Goal: Communication & Community: Connect with others

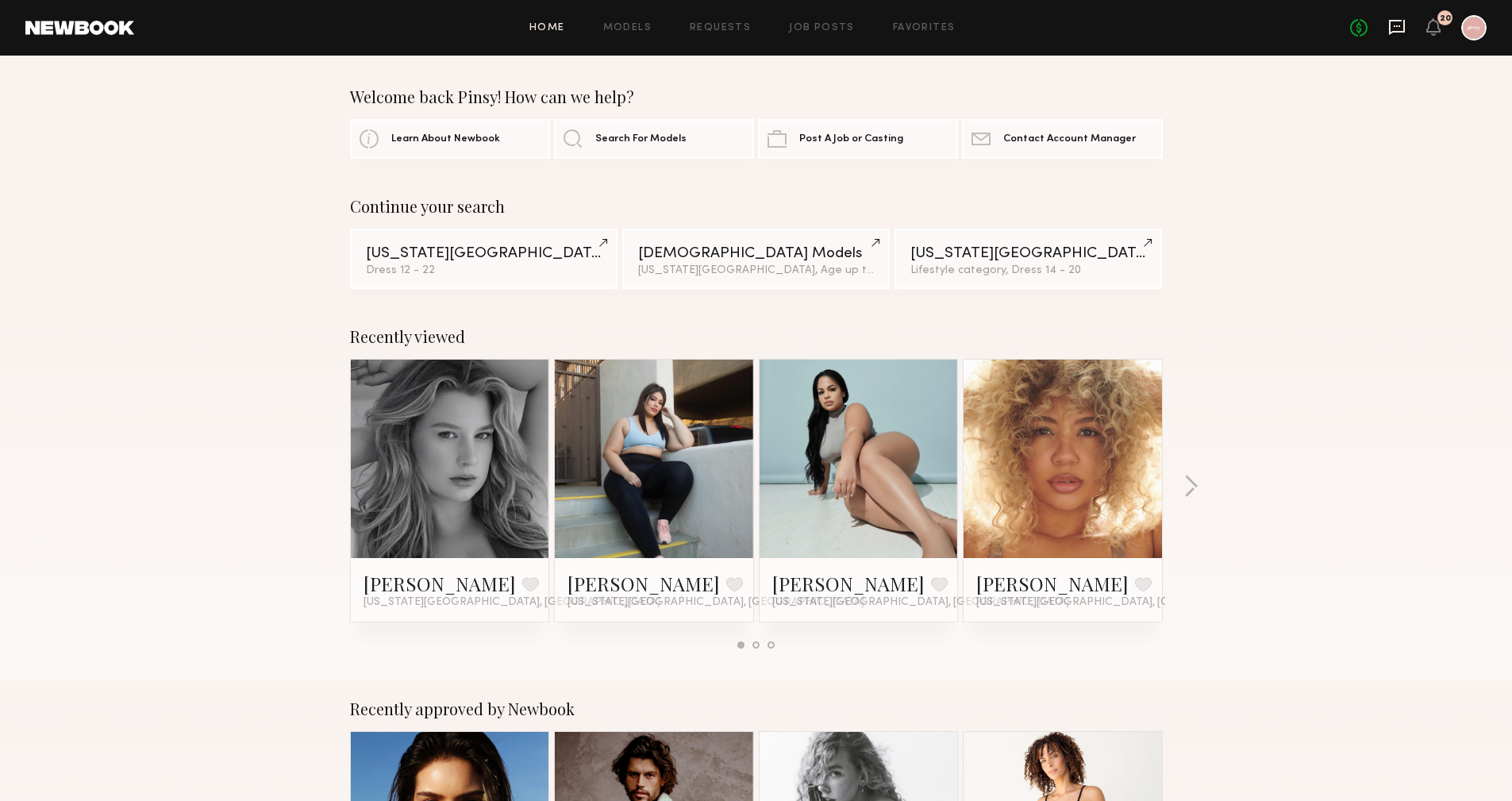
click at [1392, 31] on icon at bounding box center [1397, 27] width 16 height 15
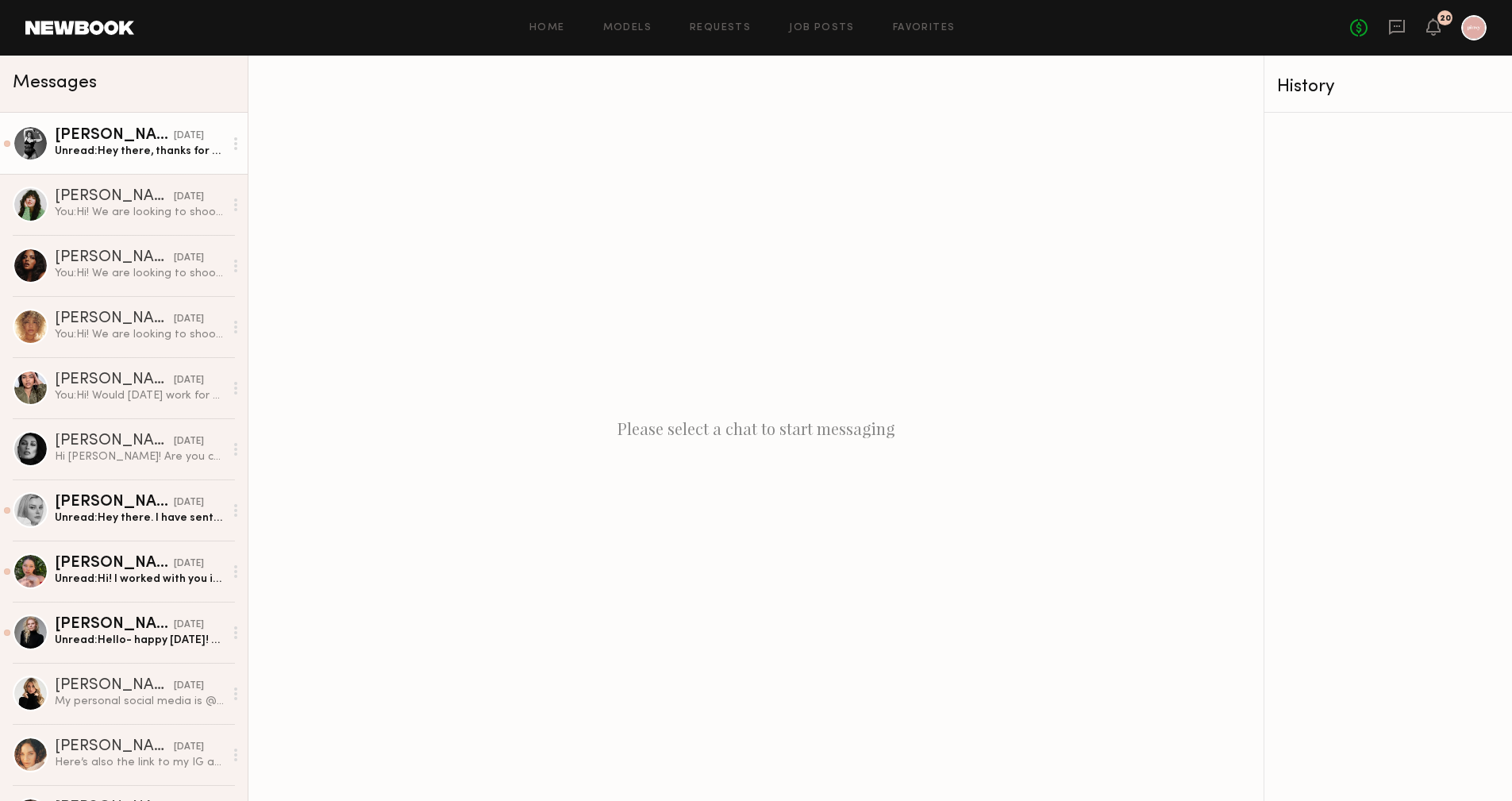
click at [109, 165] on link "Lola S. yesterday Unread: Hey there, thanks for reaching out - I would love to …" at bounding box center [124, 143] width 248 height 61
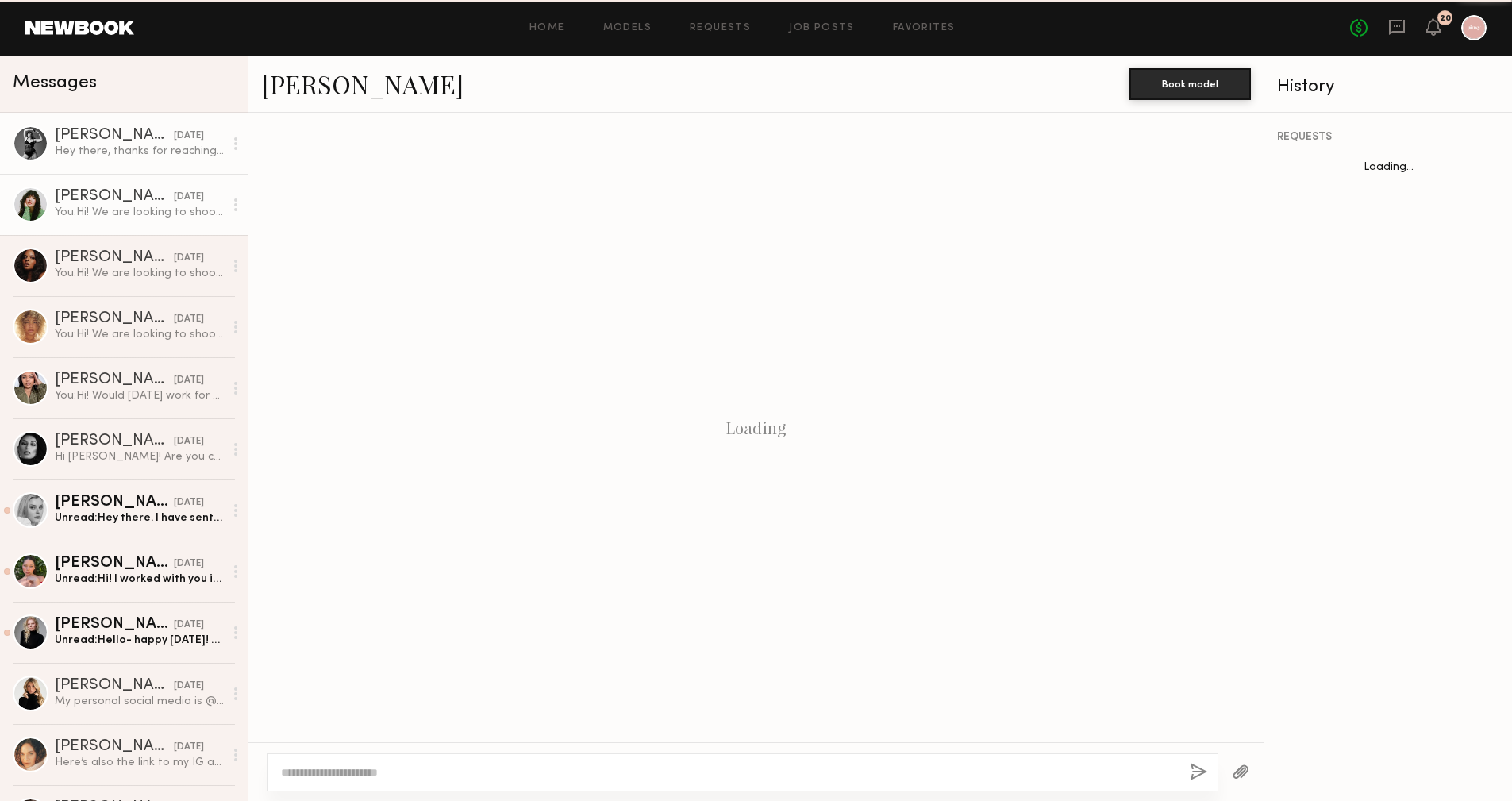
scroll to position [191, 0]
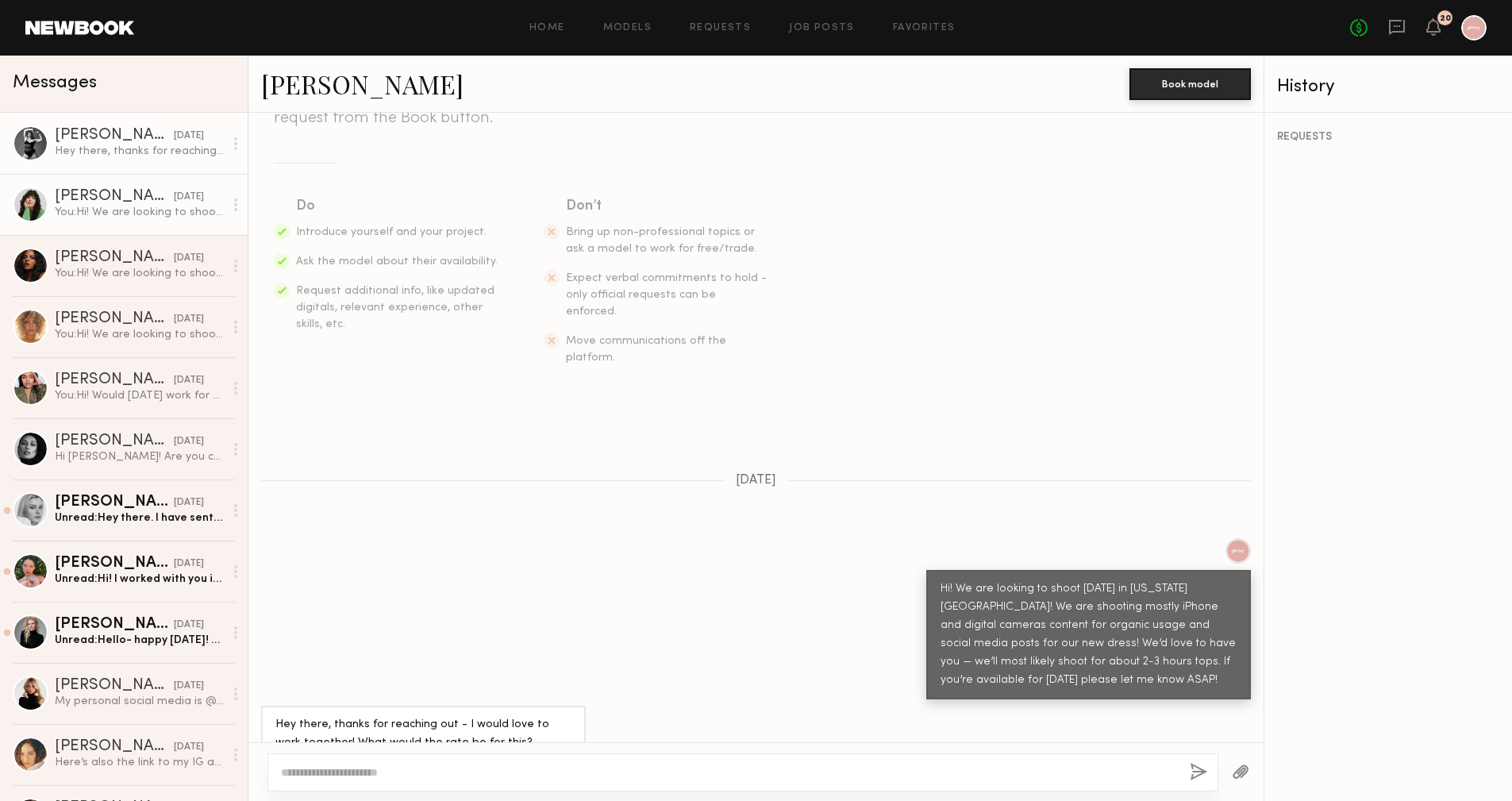
click at [106, 207] on div "You: Hi! We are looking to shoot this Wednesday in New York City! We are shooti…" at bounding box center [140, 212] width 169 height 15
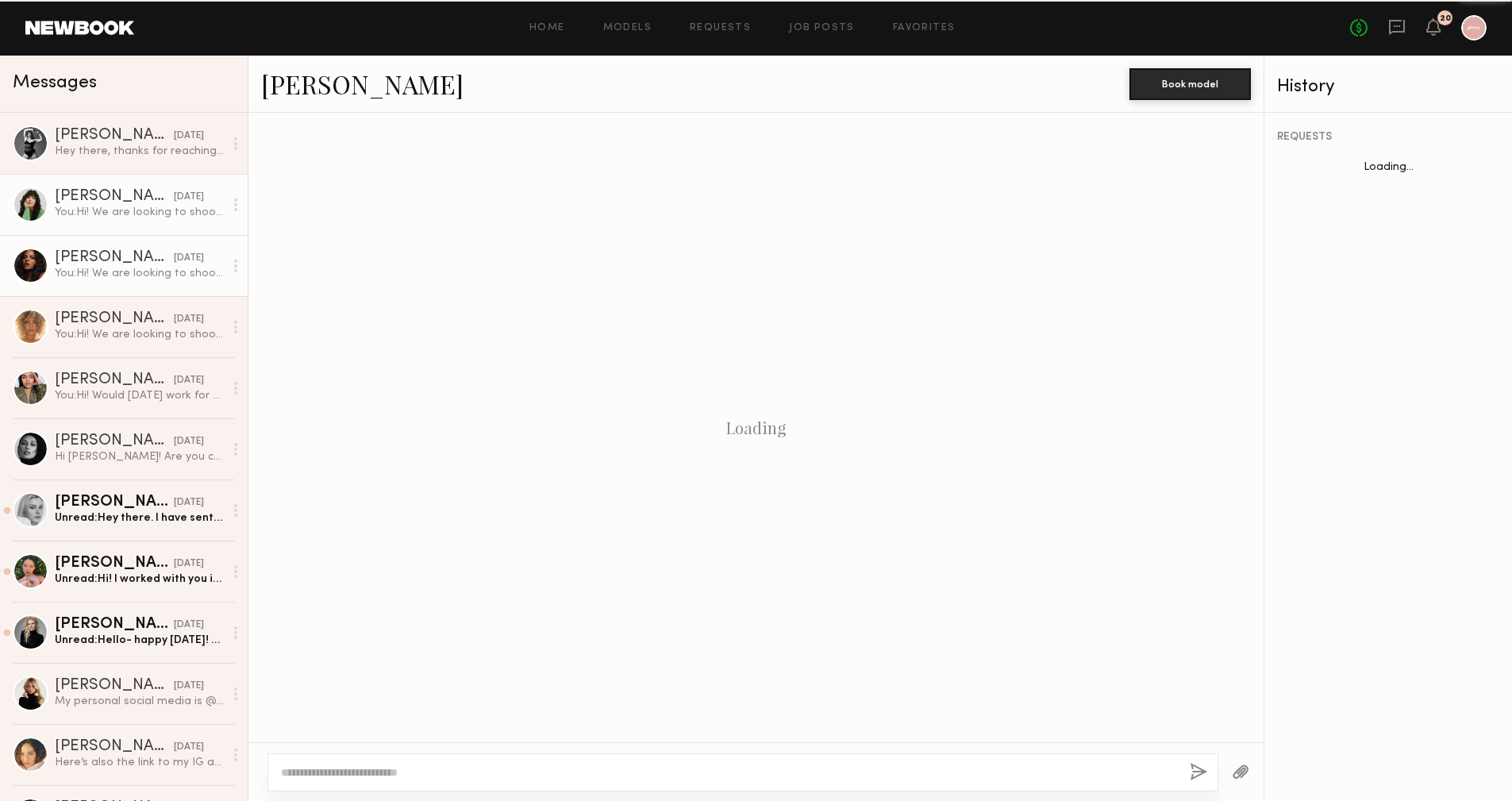
scroll to position [128, 0]
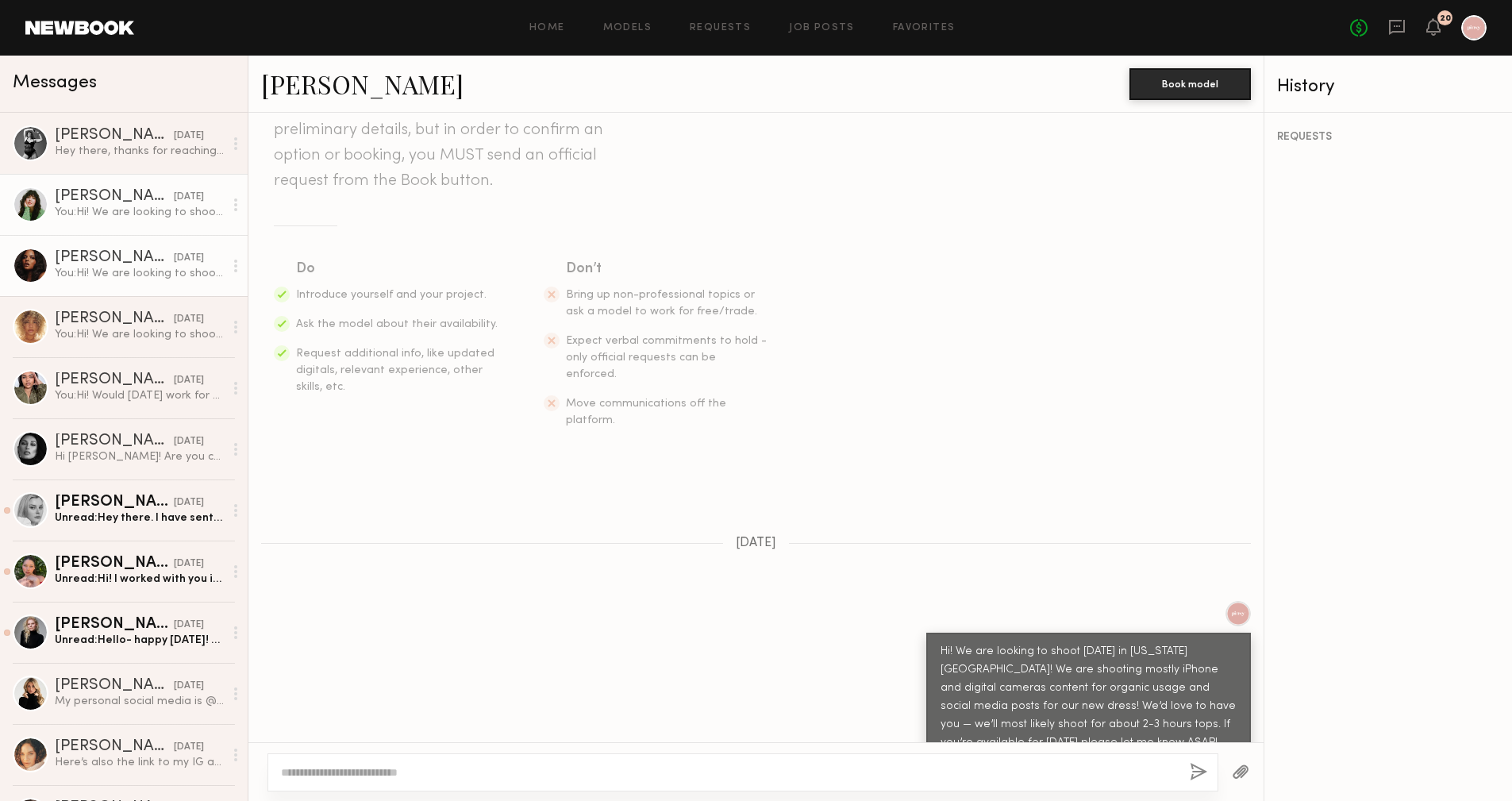
click at [73, 249] on link "Brittney H. yesterday You: Hi! We are looking to shoot this Wednesday in New Yo…" at bounding box center [124, 266] width 248 height 61
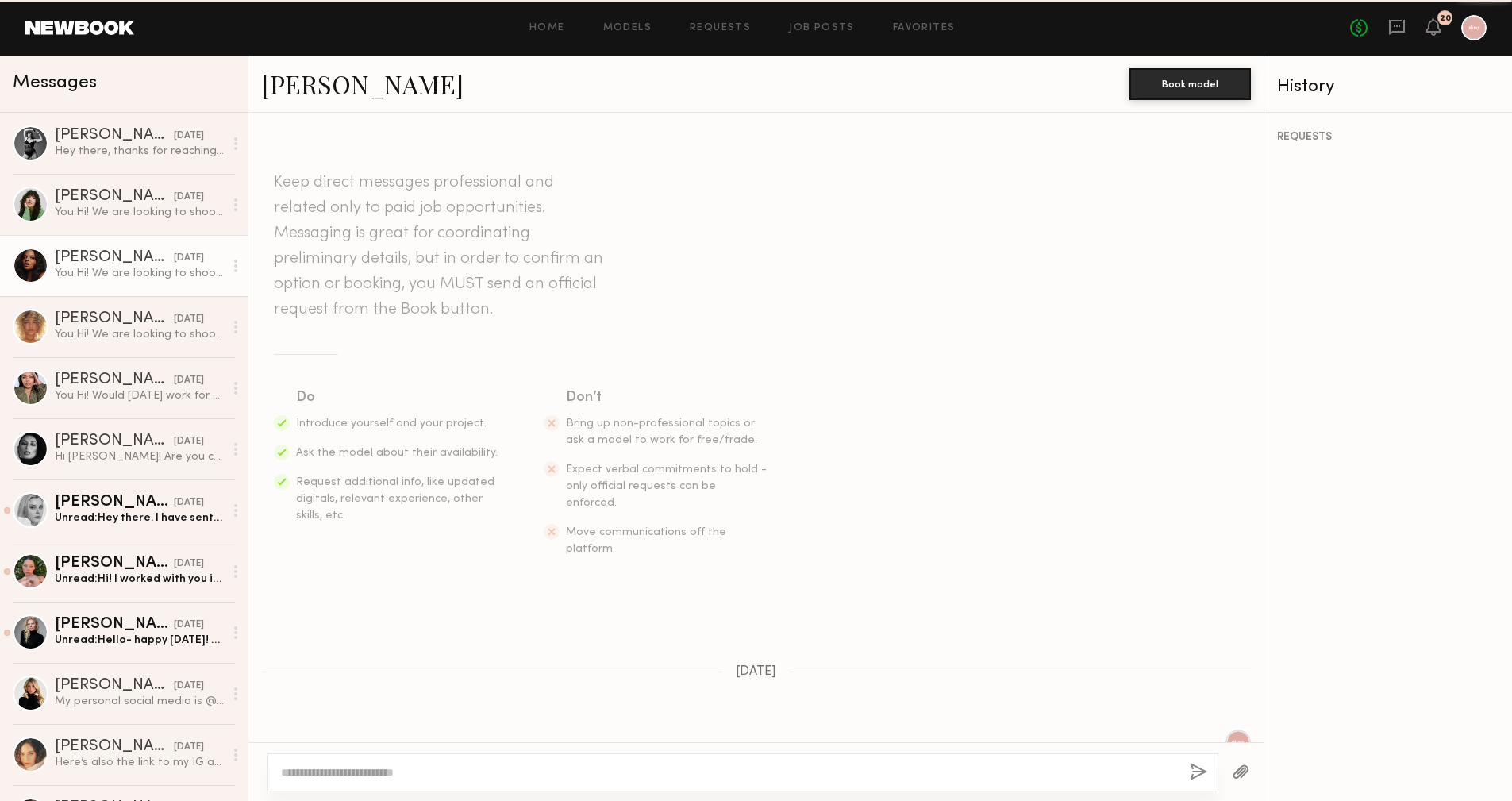
scroll to position [128, 0]
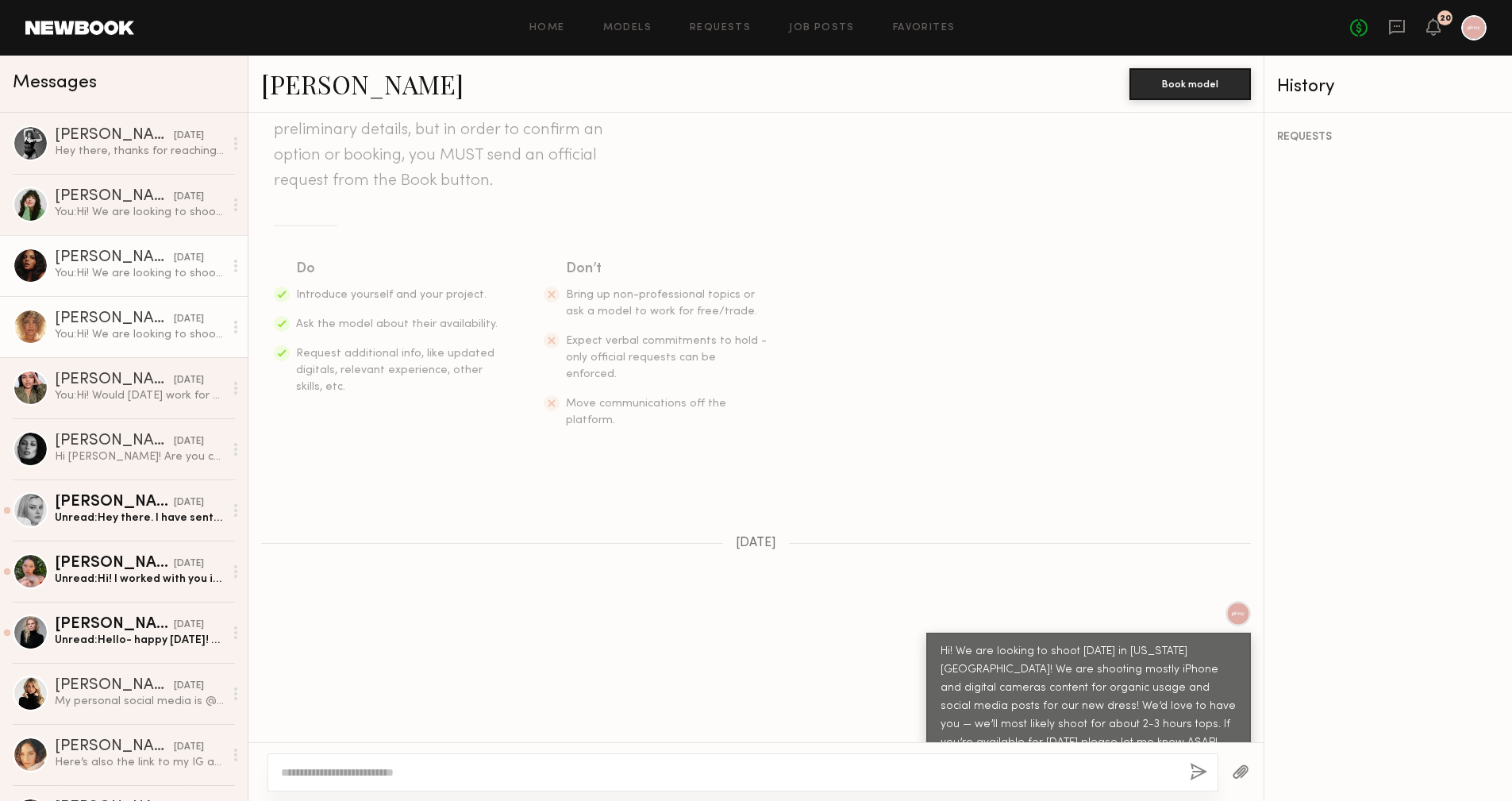
click at [96, 355] on link "Annchristine V. yesterday You: Hi! We are looking to shoot this Wednesday in Ne…" at bounding box center [124, 326] width 248 height 61
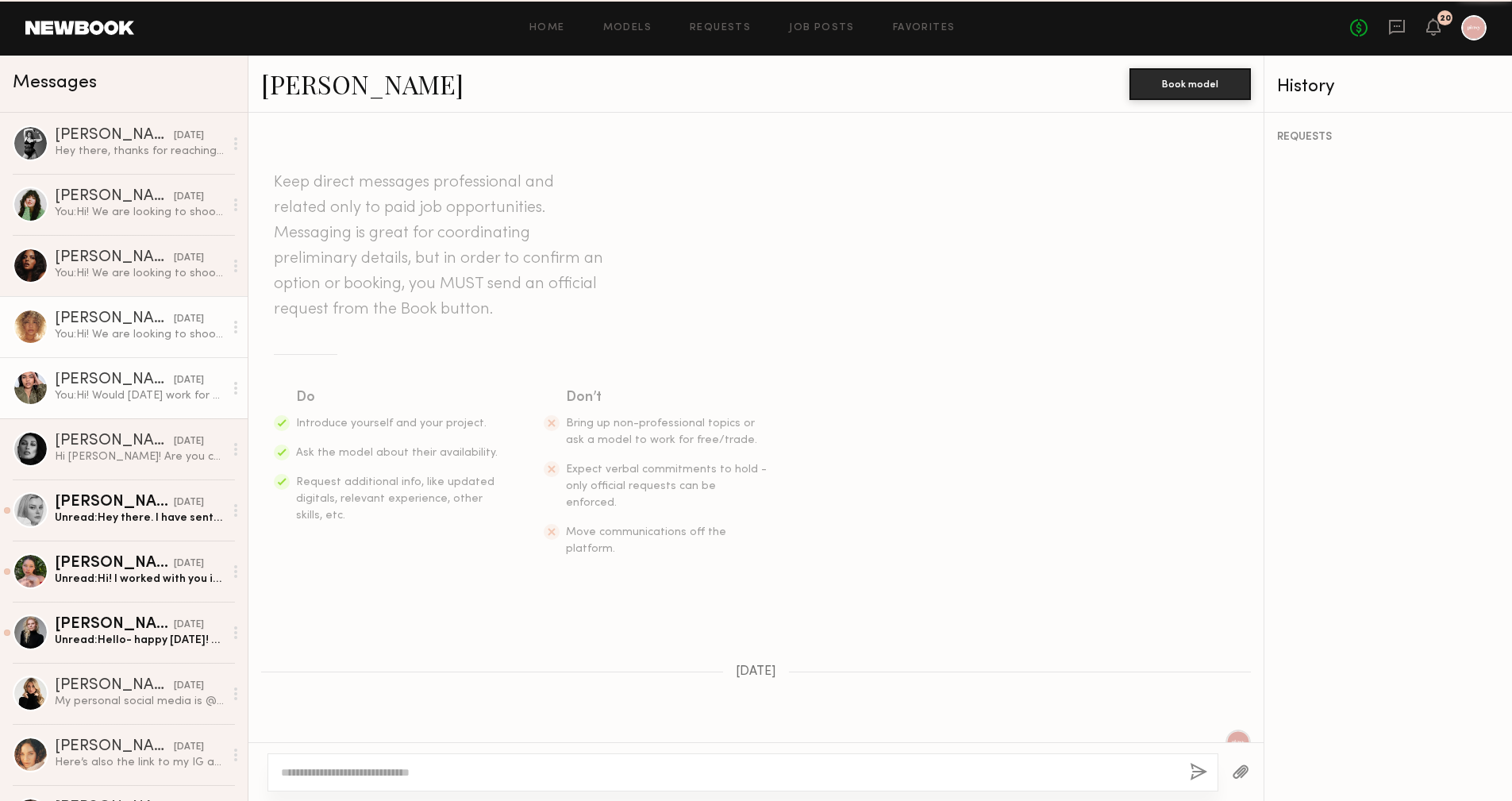
scroll to position [128, 0]
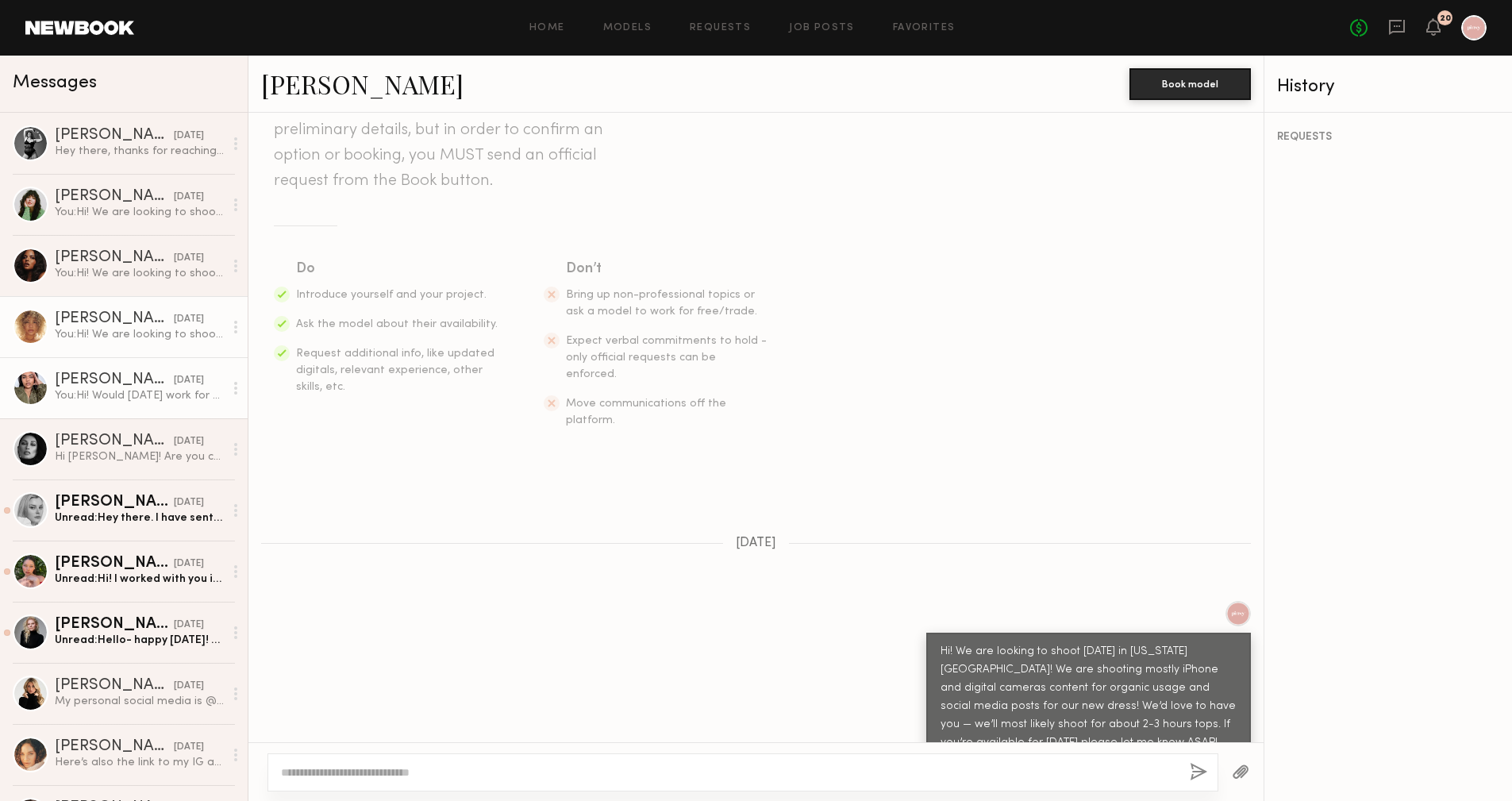
click at [96, 392] on div "You: Hi! Would Wednesday work for you?" at bounding box center [140, 396] width 169 height 15
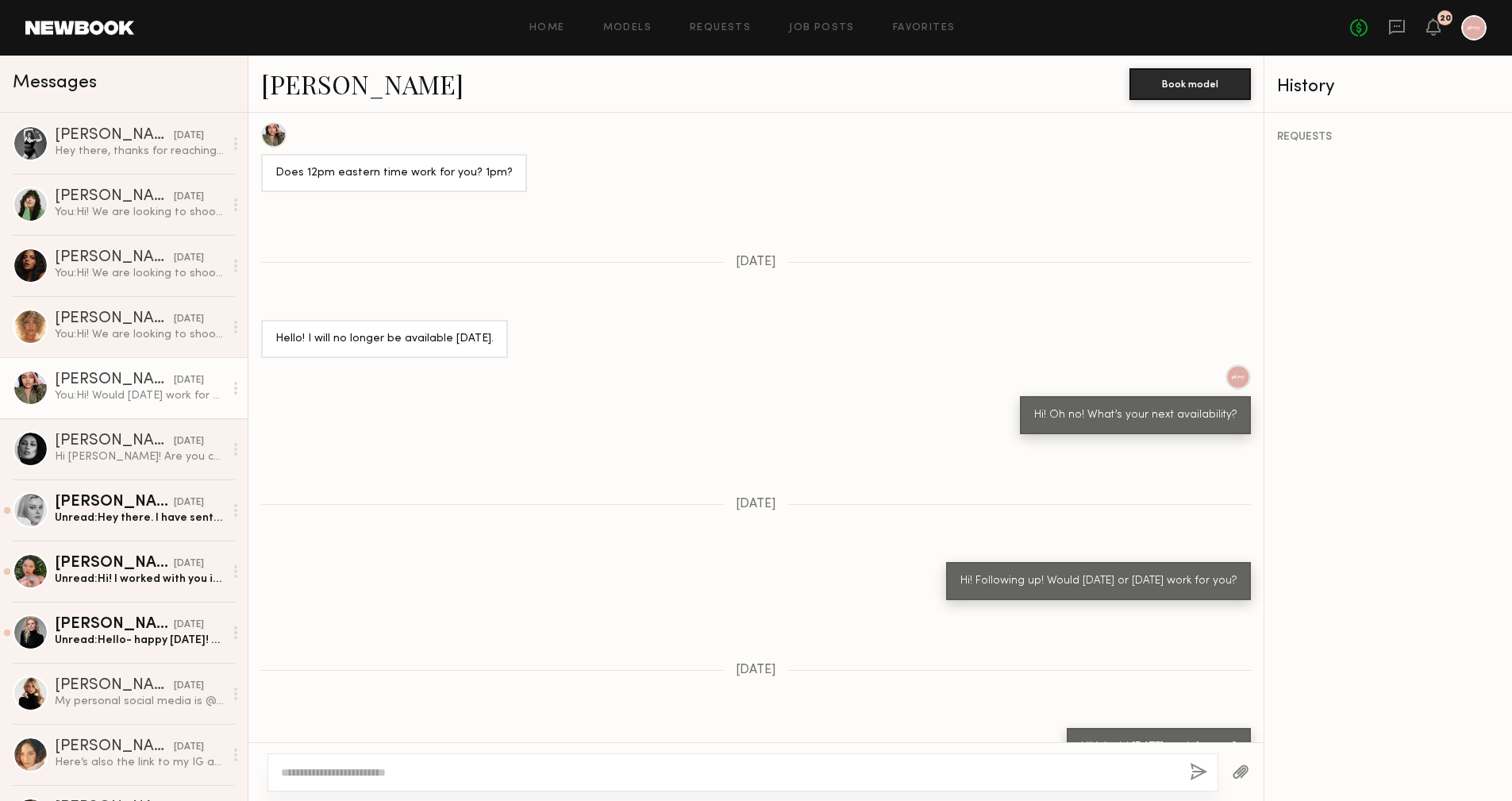
scroll to position [1016, 0]
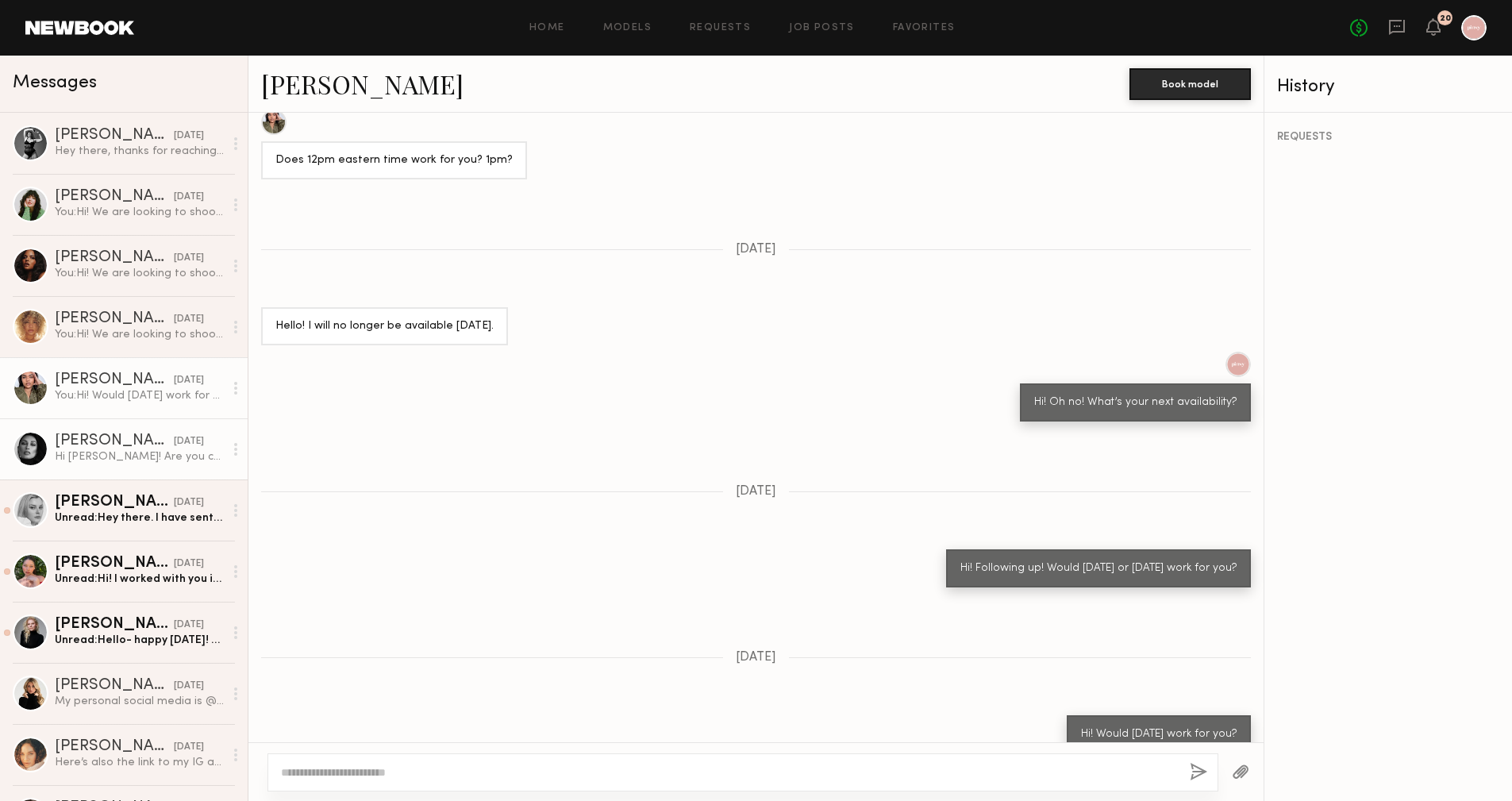
click at [73, 467] on link "Connie B. 03/17/2025 Hi Ale! Are you currently casting for upcoming shoots?" at bounding box center [124, 449] width 248 height 61
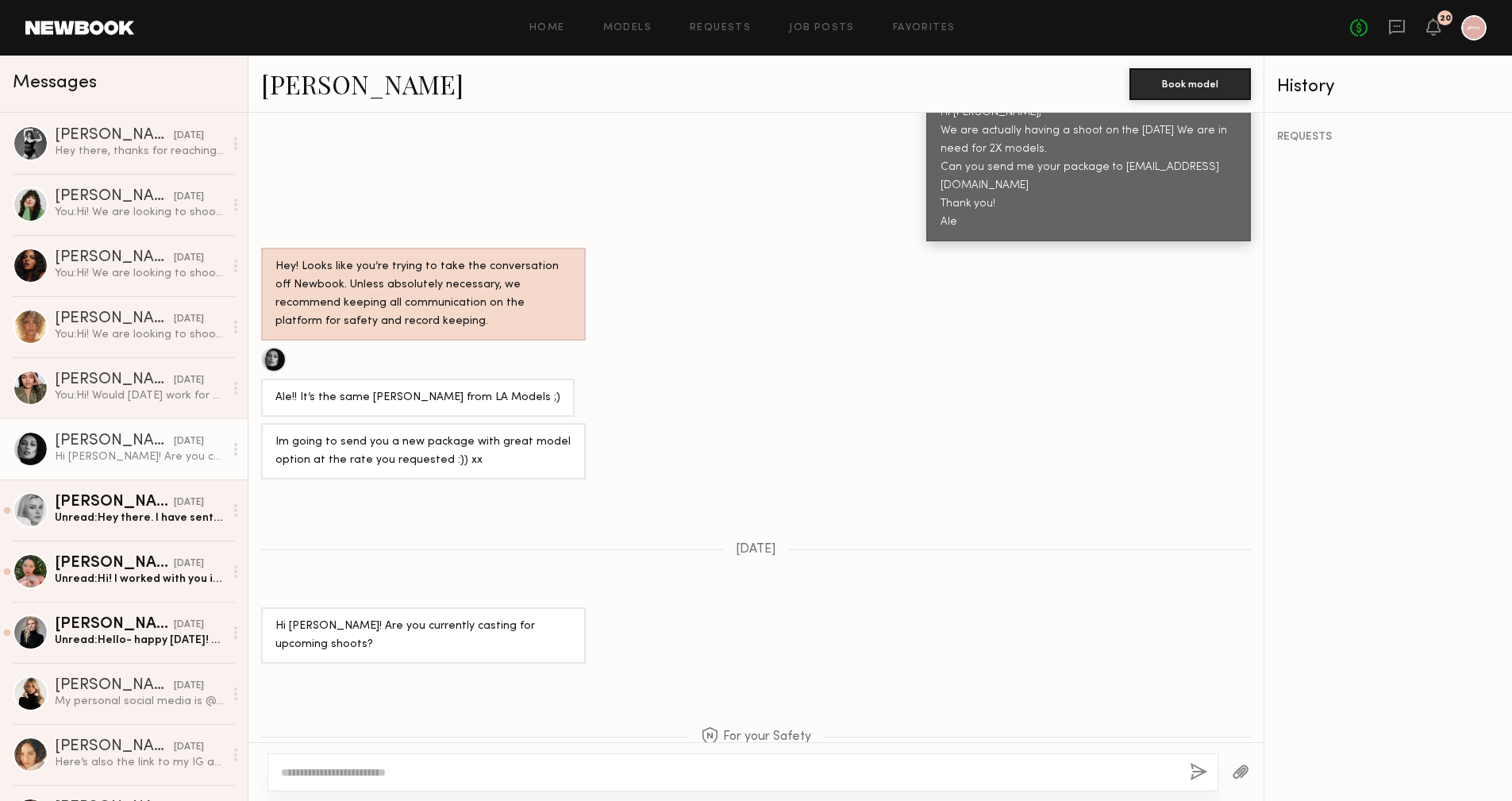
scroll to position [1263, 0]
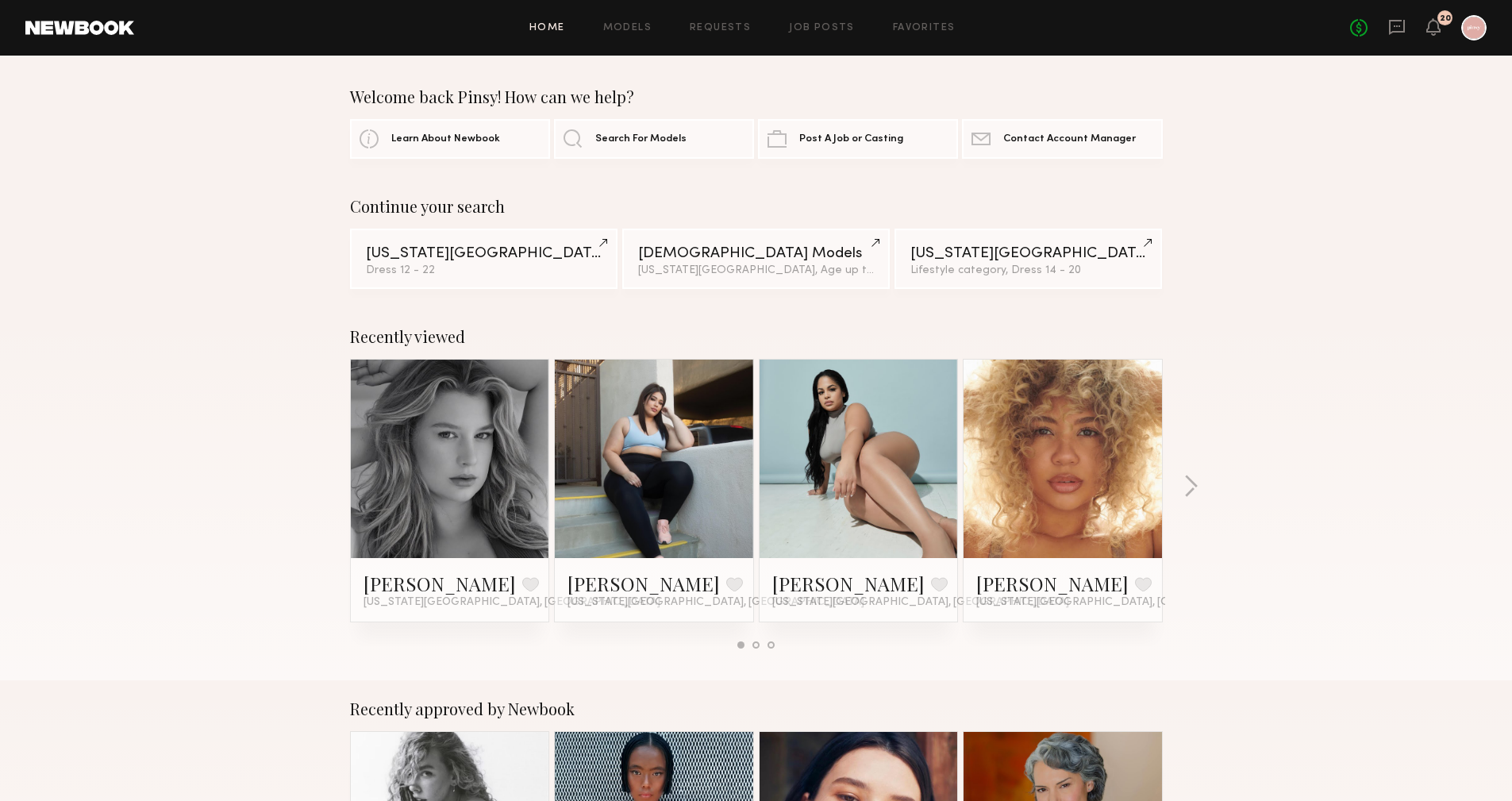
click at [1408, 27] on div "No fees up to $5,000 20" at bounding box center [1418, 28] width 136 height 26
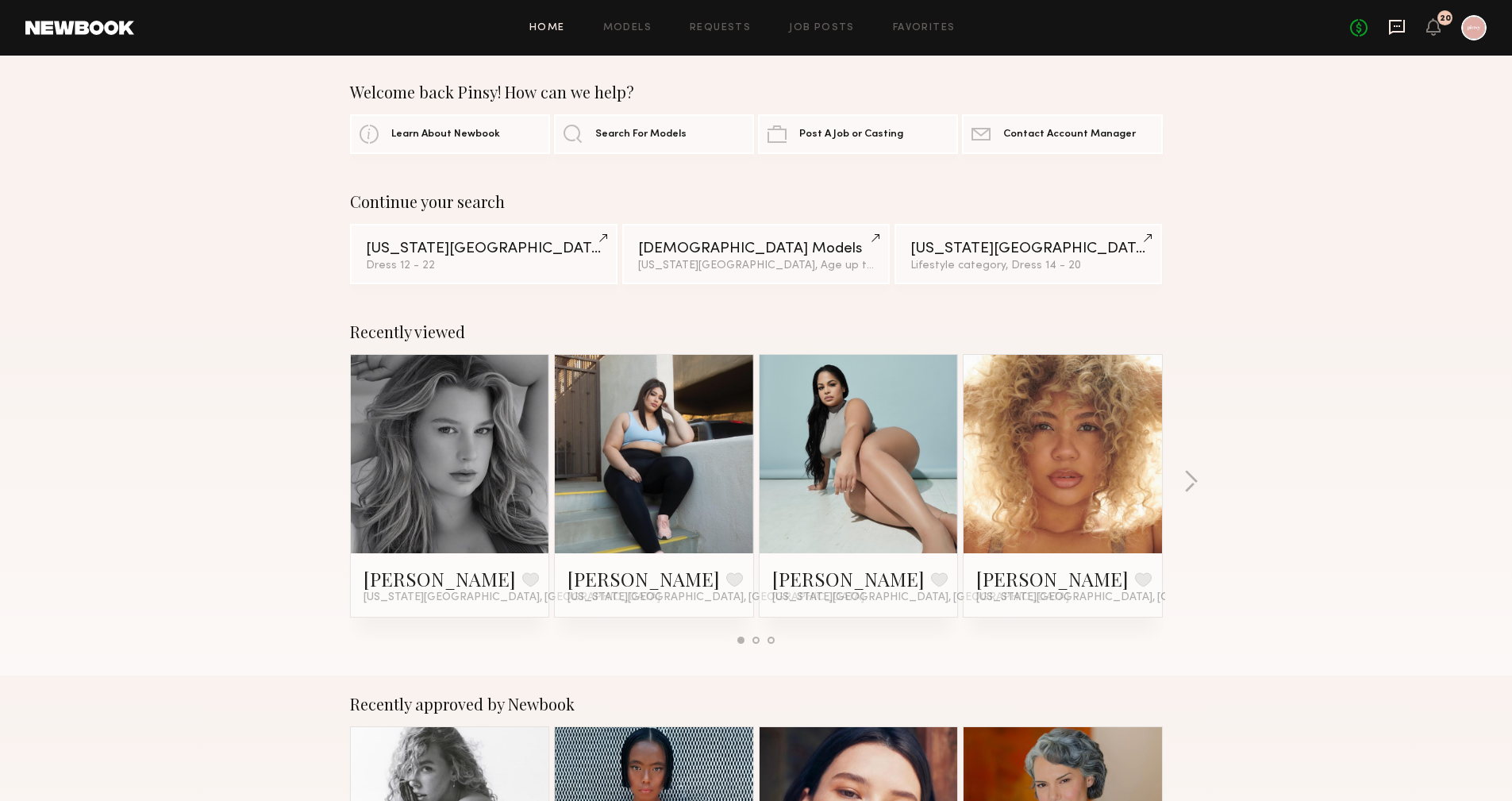
click at [1399, 28] on icon at bounding box center [1397, 27] width 18 height 18
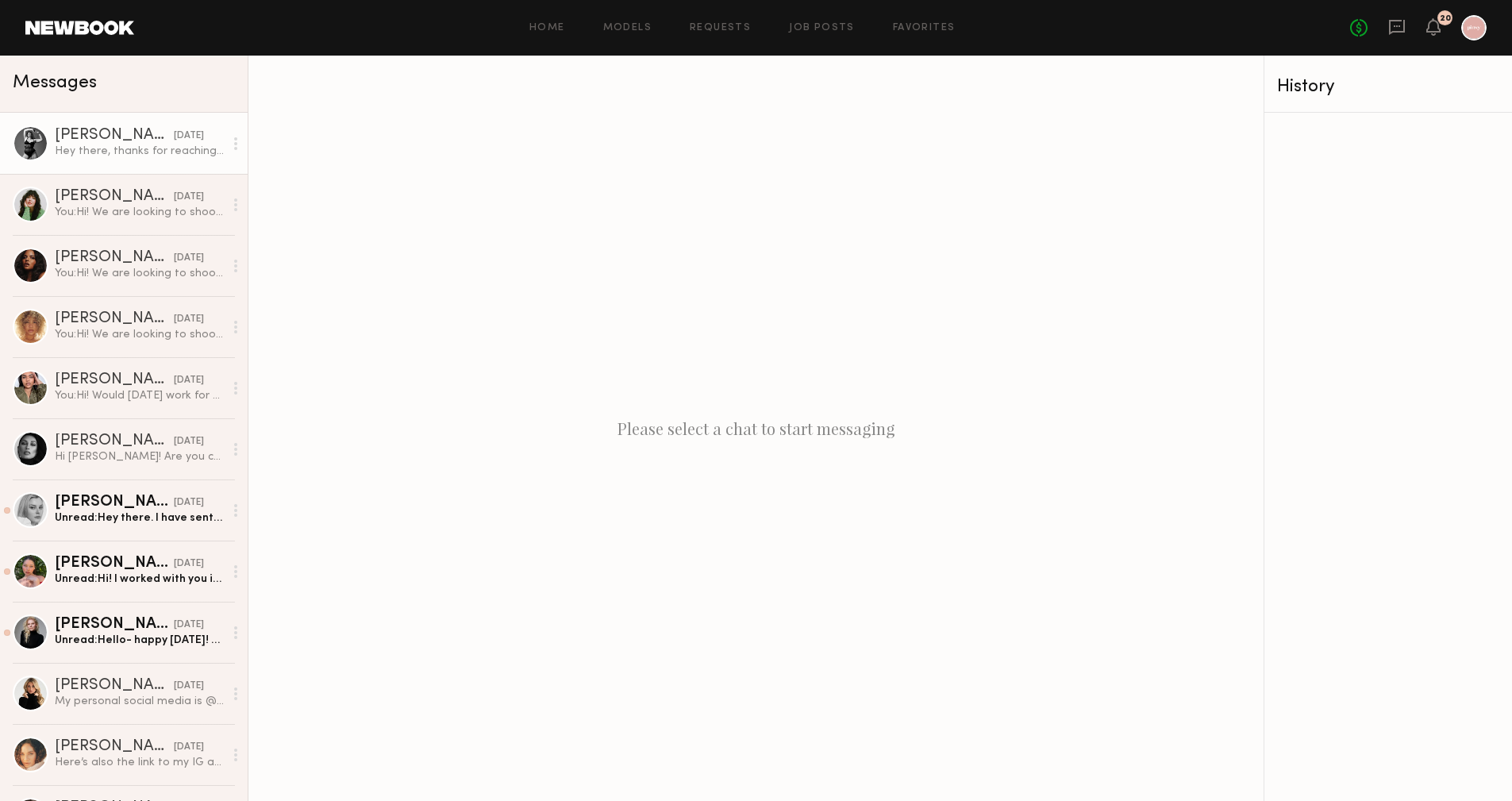
click at [98, 140] on div "Lola S." at bounding box center [114, 136] width 119 height 16
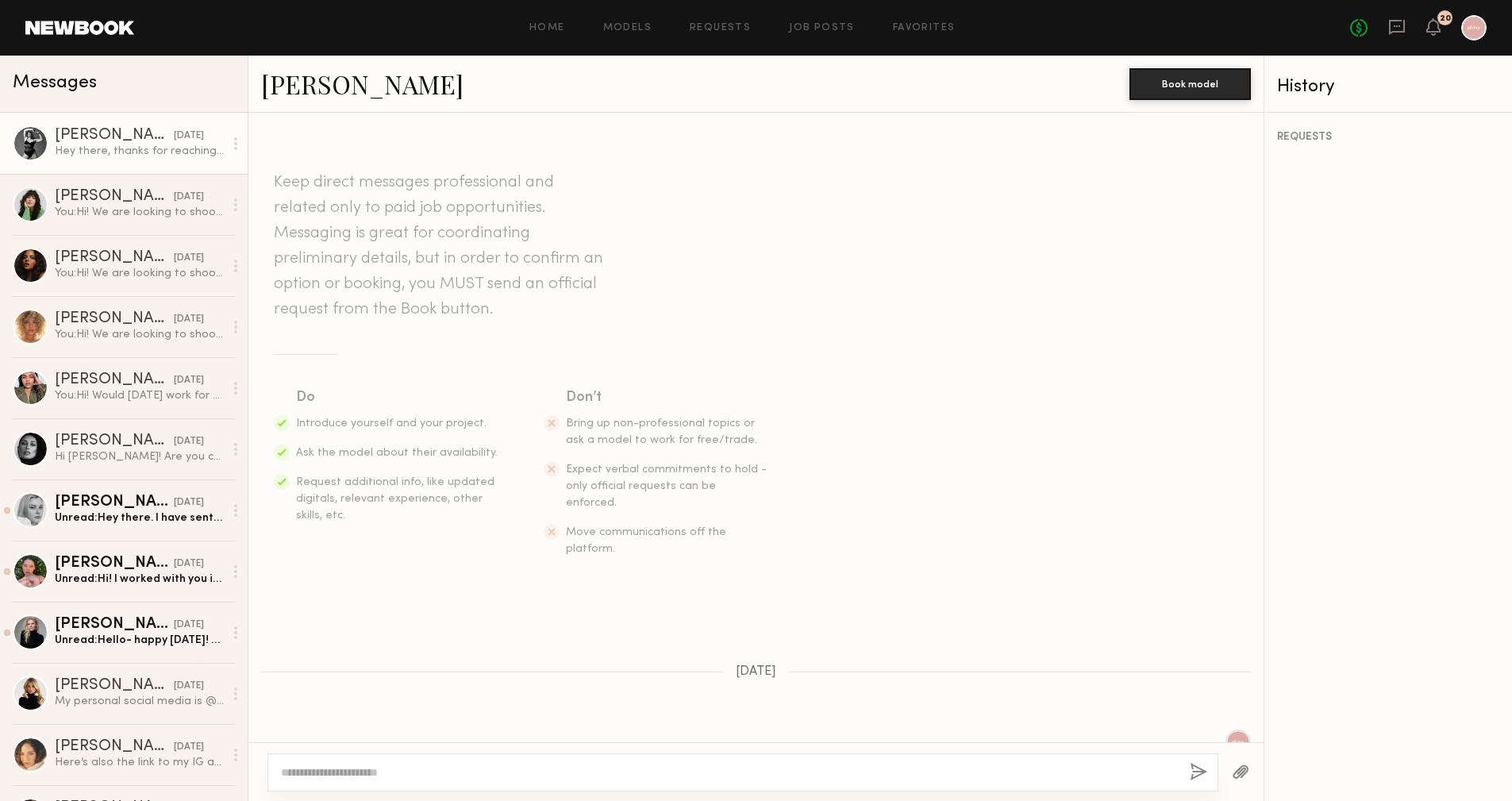
scroll to position [191, 0]
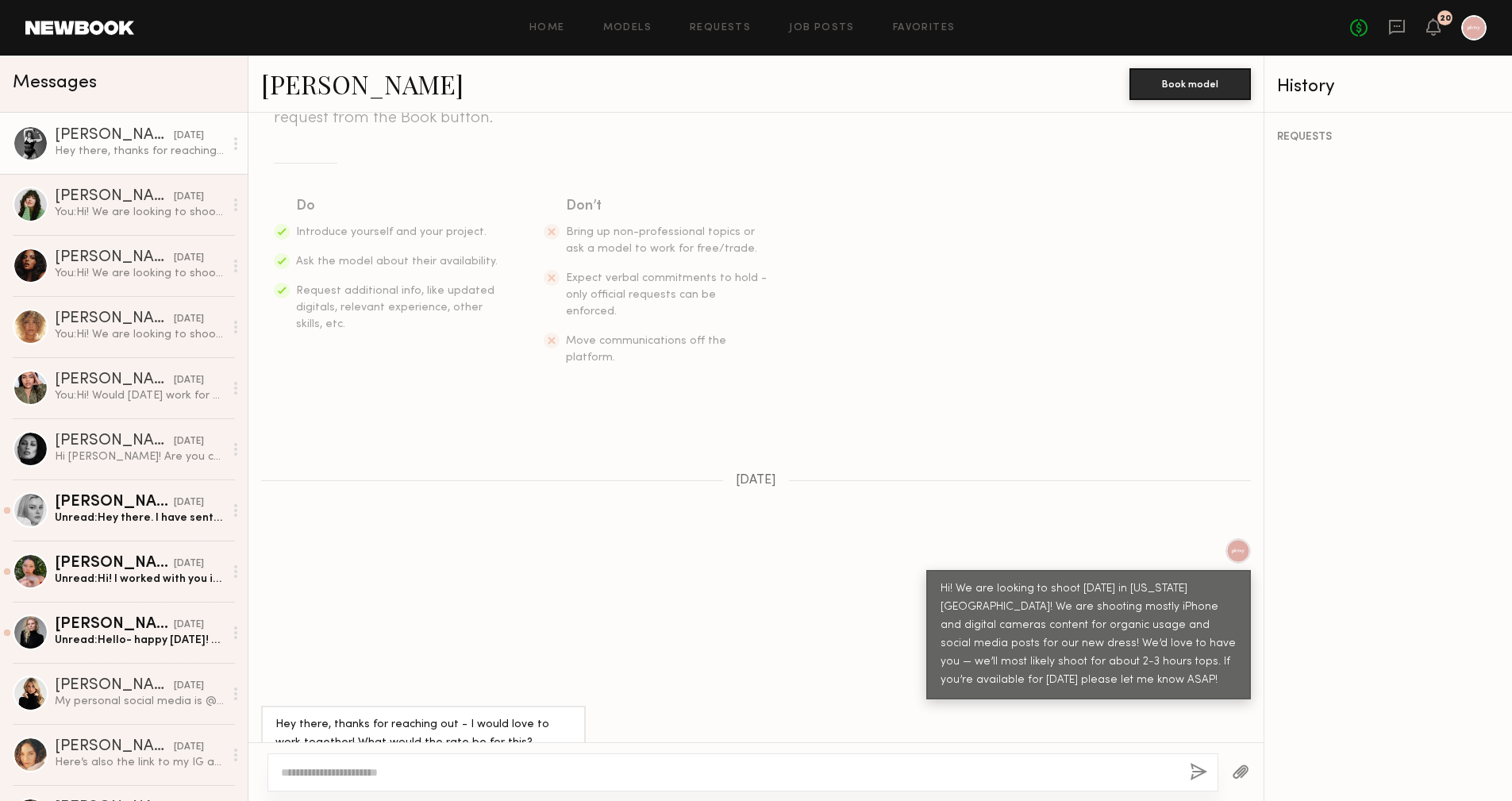
click at [306, 85] on link "Lola S." at bounding box center [362, 84] width 203 height 34
